Goal: Task Accomplishment & Management: Use online tool/utility

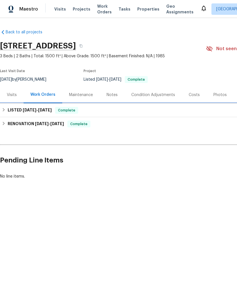
click at [166, 112] on div "LISTED 6/17/25 - 6/18/25 Complete" at bounding box center [161, 110] width 318 height 7
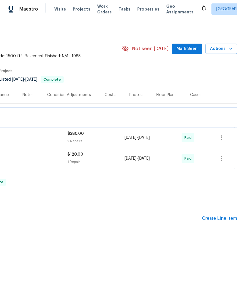
scroll to position [0, 84]
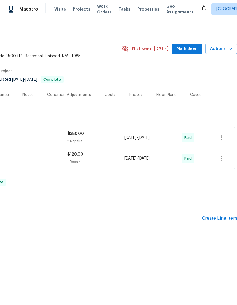
click at [224, 216] on div "Create Line Item" at bounding box center [219, 218] width 35 height 5
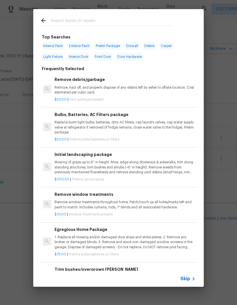
click at [109, 18] on input "text" at bounding box center [111, 21] width 121 height 9
type input "Hvac"
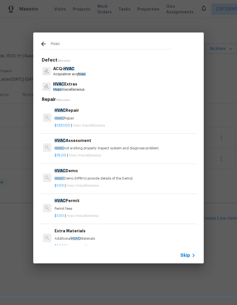
click at [110, 144] on div "HVAC Assessment HVAC not working properly. Inspect system and diagnose problem." at bounding box center [125, 144] width 141 height 14
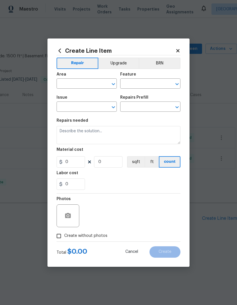
type input "HVAC"
type input "HVAC Extras"
type input "HVAC Assessment $75.00"
type textarea "HVAC not working properly. Inspect system and diagnose problem."
type input "75"
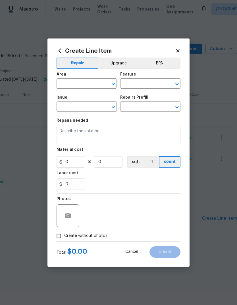
type input "1"
click at [99, 84] on input "text" at bounding box center [79, 84] width 44 height 9
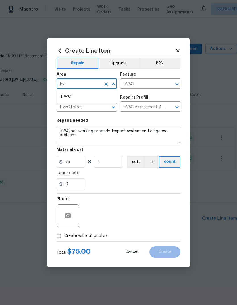
click at [89, 95] on li "HVAC" at bounding box center [87, 96] width 60 height 9
type input "HVAC"
click at [134, 182] on div "0" at bounding box center [119, 183] width 124 height 11
click at [99, 234] on span "Create without photos" at bounding box center [85, 236] width 43 height 6
click at [64, 234] on input "Create without photos" at bounding box center [59, 235] width 11 height 11
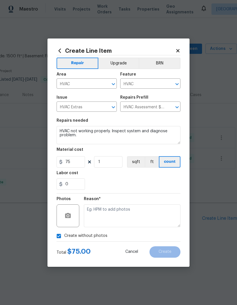
click at [91, 234] on span "Create without photos" at bounding box center [85, 236] width 43 height 6
click at [64, 234] on input "Create without photos" at bounding box center [59, 235] width 11 height 11
checkbox input "false"
click at [73, 210] on div at bounding box center [68, 215] width 23 height 23
click at [68, 209] on button "button" at bounding box center [68, 216] width 14 height 14
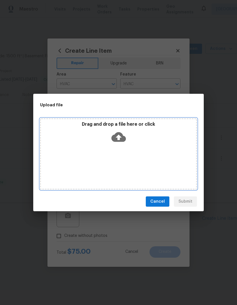
click at [121, 135] on icon at bounding box center [119, 137] width 15 height 10
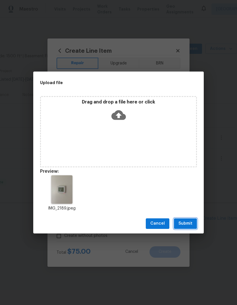
click at [193, 222] on button "Submit" at bounding box center [185, 223] width 23 height 11
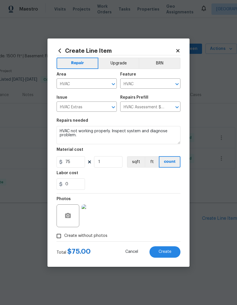
click at [169, 253] on span "Create" at bounding box center [165, 251] width 13 height 4
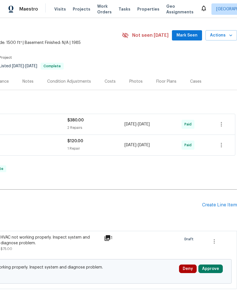
scroll to position [13, 84]
click at [217, 268] on button "Approve" at bounding box center [211, 268] width 24 height 9
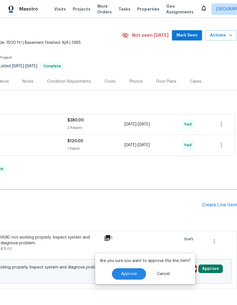
click at [129, 275] on span "Approve" at bounding box center [129, 274] width 16 height 4
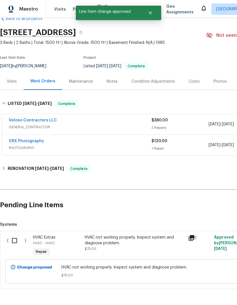
scroll to position [13, 0]
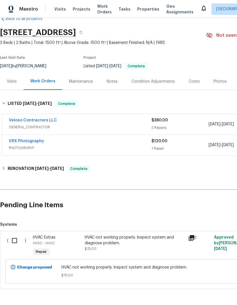
click at [15, 239] on input "checkbox" at bounding box center [17, 240] width 16 height 12
checkbox input "true"
click at [214, 289] on span "Create Work Order" at bounding box center [205, 290] width 38 height 7
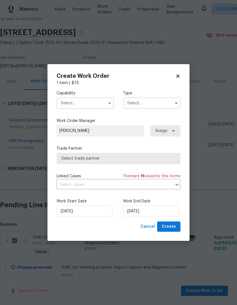
click at [96, 100] on input "text" at bounding box center [86, 102] width 58 height 11
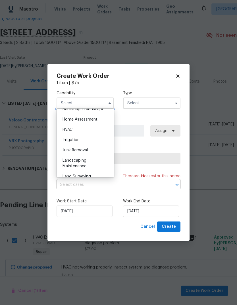
scroll to position [330, 0]
click at [85, 127] on div "HVAC" at bounding box center [85, 129] width 55 height 10
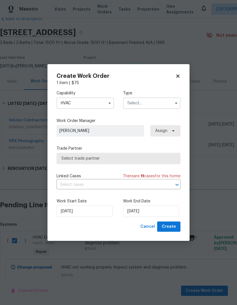
type input "HVAC"
click at [159, 103] on input "text" at bounding box center [152, 102] width 58 height 11
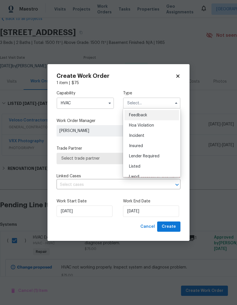
click at [159, 167] on div "Listed" at bounding box center [152, 166] width 55 height 10
type input "Listed"
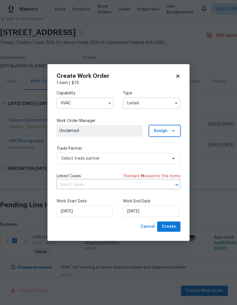
click at [174, 129] on icon at bounding box center [173, 130] width 5 height 5
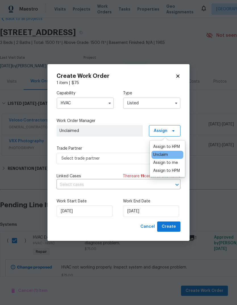
click at [172, 165] on div "Assign to me" at bounding box center [165, 163] width 25 height 6
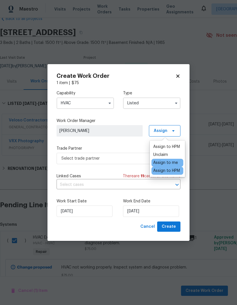
click at [122, 143] on div "Capability HVAC Type Listed Work Order Manager Austin Jones Assign Trade Partne…" at bounding box center [119, 154] width 124 height 136
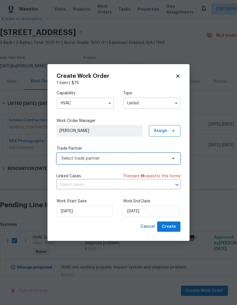
click at [161, 161] on span "Select trade partner" at bounding box center [115, 158] width 106 height 6
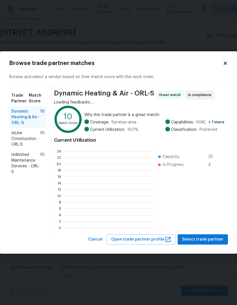
scroll to position [80, 90]
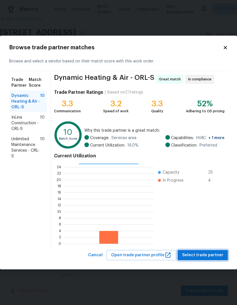
click at [216, 255] on span "Select trade partner" at bounding box center [203, 254] width 41 height 7
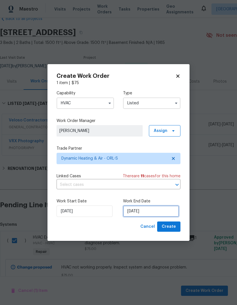
click at [157, 212] on input "9/18/2025" at bounding box center [151, 210] width 56 height 11
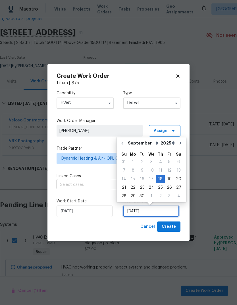
scroll to position [2, 0]
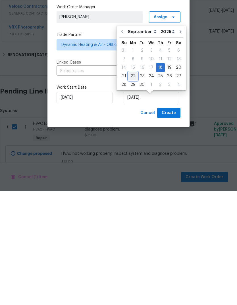
click at [133, 186] on div "22" at bounding box center [133, 190] width 9 height 8
type input "9/22/2025"
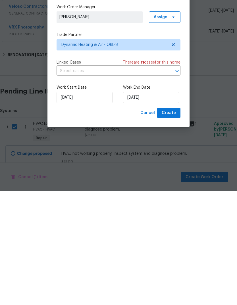
scroll to position [23, 0]
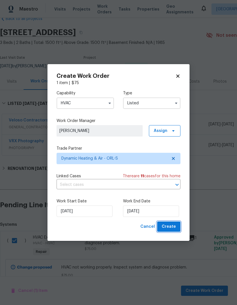
click at [172, 229] on span "Create" at bounding box center [169, 226] width 14 height 7
checkbox input "false"
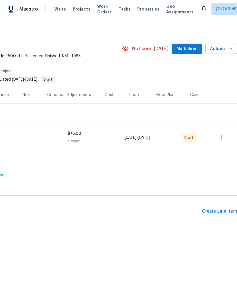
scroll to position [0, 84]
click at [223, 134] on icon "button" at bounding box center [221, 137] width 7 height 7
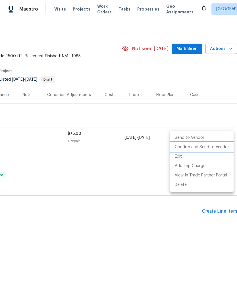
click at [217, 149] on li "Confirm and Send to Vendor" at bounding box center [202, 146] width 63 height 9
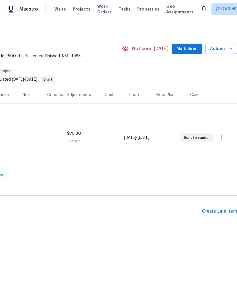
scroll to position [0, 84]
click at [194, 51] on span "Mark Seen" at bounding box center [187, 48] width 21 height 7
